Goal: Check status

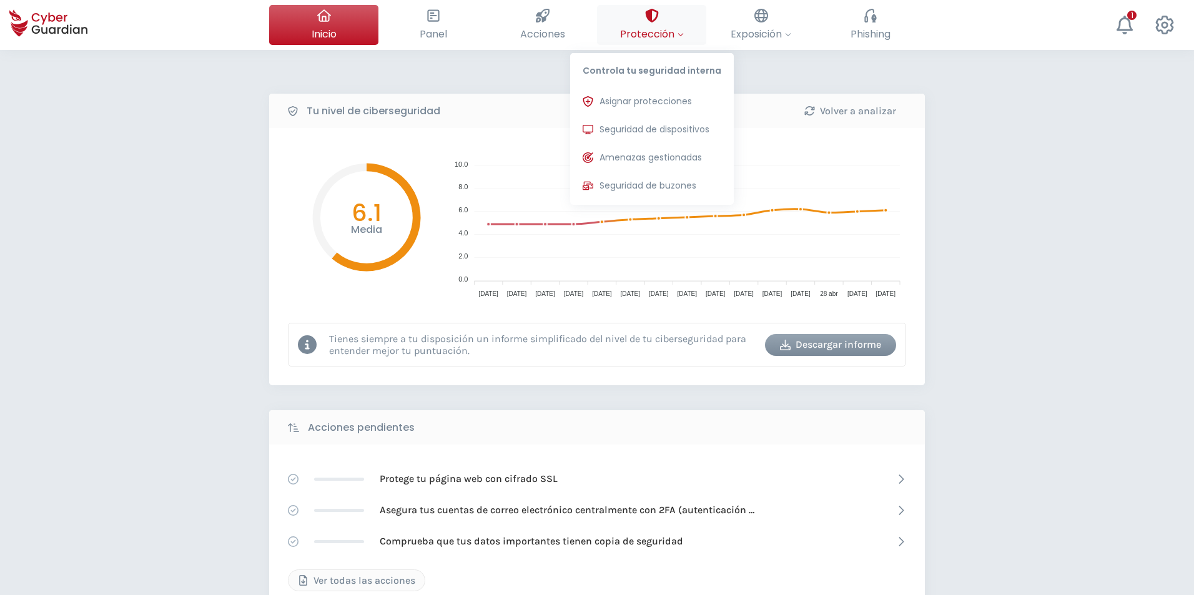
click at [663, 32] on span "Protección" at bounding box center [652, 34] width 64 height 16
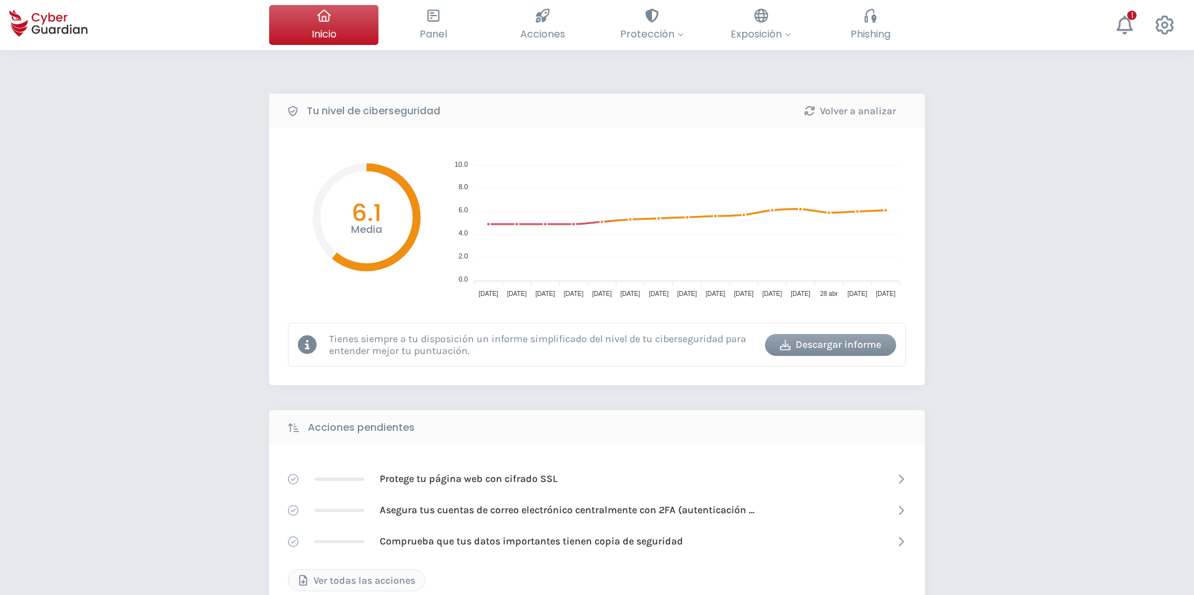
click at [157, 283] on div "Tu nivel de ciberseguridad Volver a analizar Media 6.1 10.0 10.0 8.0 8.0 6.0 6.…" at bounding box center [597, 556] width 1194 height 1012
